Goal: Task Accomplishment & Management: Manage account settings

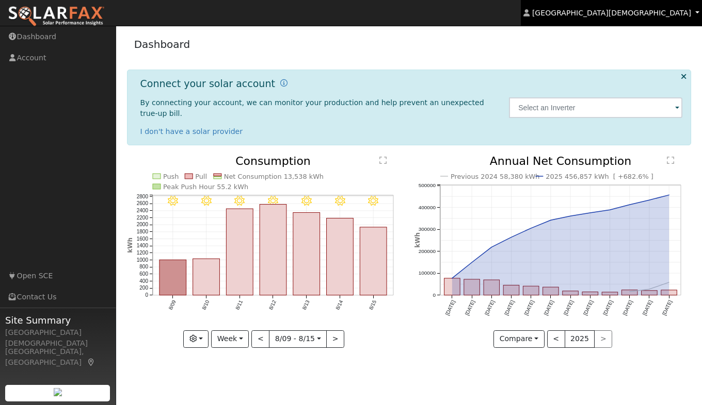
click at [676, 15] on span "[GEOGRAPHIC_DATA][DEMOGRAPHIC_DATA]" at bounding box center [611, 13] width 159 height 8
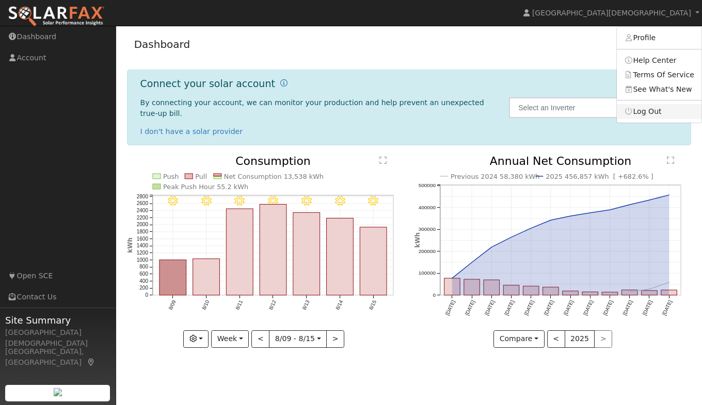
click at [654, 111] on link "Log Out" at bounding box center [658, 111] width 85 height 14
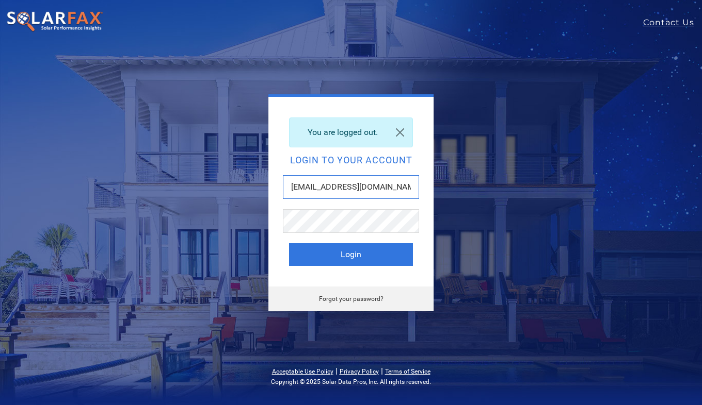
click at [399, 189] on input "[EMAIL_ADDRESS][DOMAIN_NAME]" at bounding box center [351, 187] width 136 height 24
type input "c"
type input "[EMAIL_ADDRESS][DOMAIN_NAME]"
click at [363, 255] on button "Login" at bounding box center [351, 254] width 124 height 23
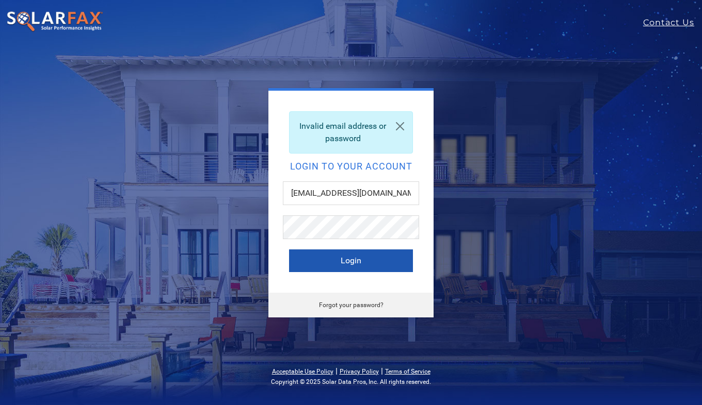
click at [351, 270] on button "Login" at bounding box center [351, 261] width 124 height 23
